Goal: Task Accomplishment & Management: Use online tool/utility

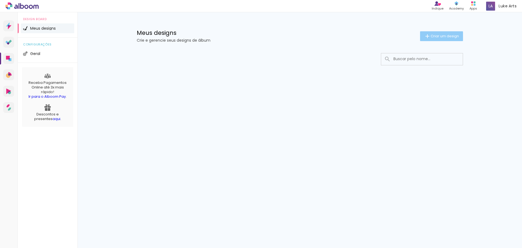
click at [454, 37] on span "Criar um design" at bounding box center [445, 36] width 28 height 4
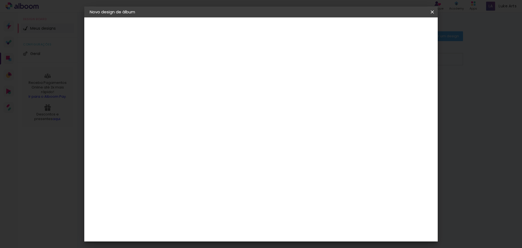
click at [0, 0] on div at bounding box center [0, 0] width 0 height 0
click at [179, 73] on input at bounding box center [179, 73] width 0 height 8
click at [0, 0] on iron-icon at bounding box center [0, 0] width 0 height 0
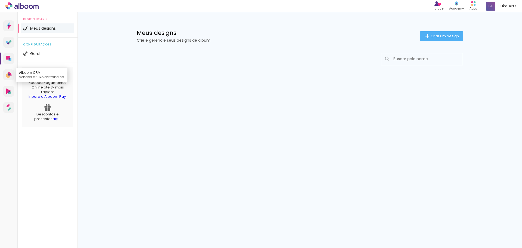
click at [11, 78] on link "Alboom CRM Vendas e fluxo de trabalho" at bounding box center [8, 74] width 11 height 11
